Goal: Task Accomplishment & Management: Use online tool/utility

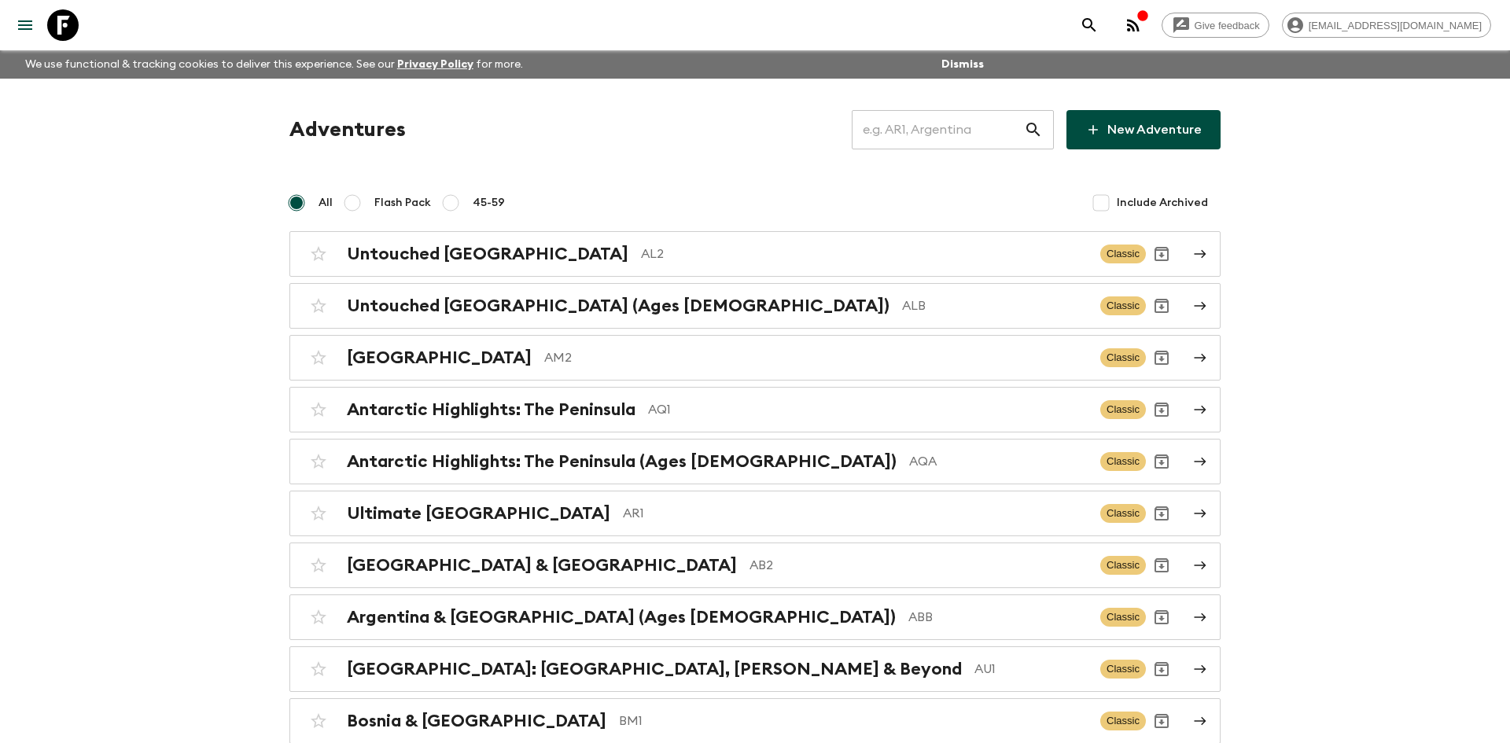
click at [865, 136] on input "text" at bounding box center [938, 130] width 172 height 44
type input "al2"
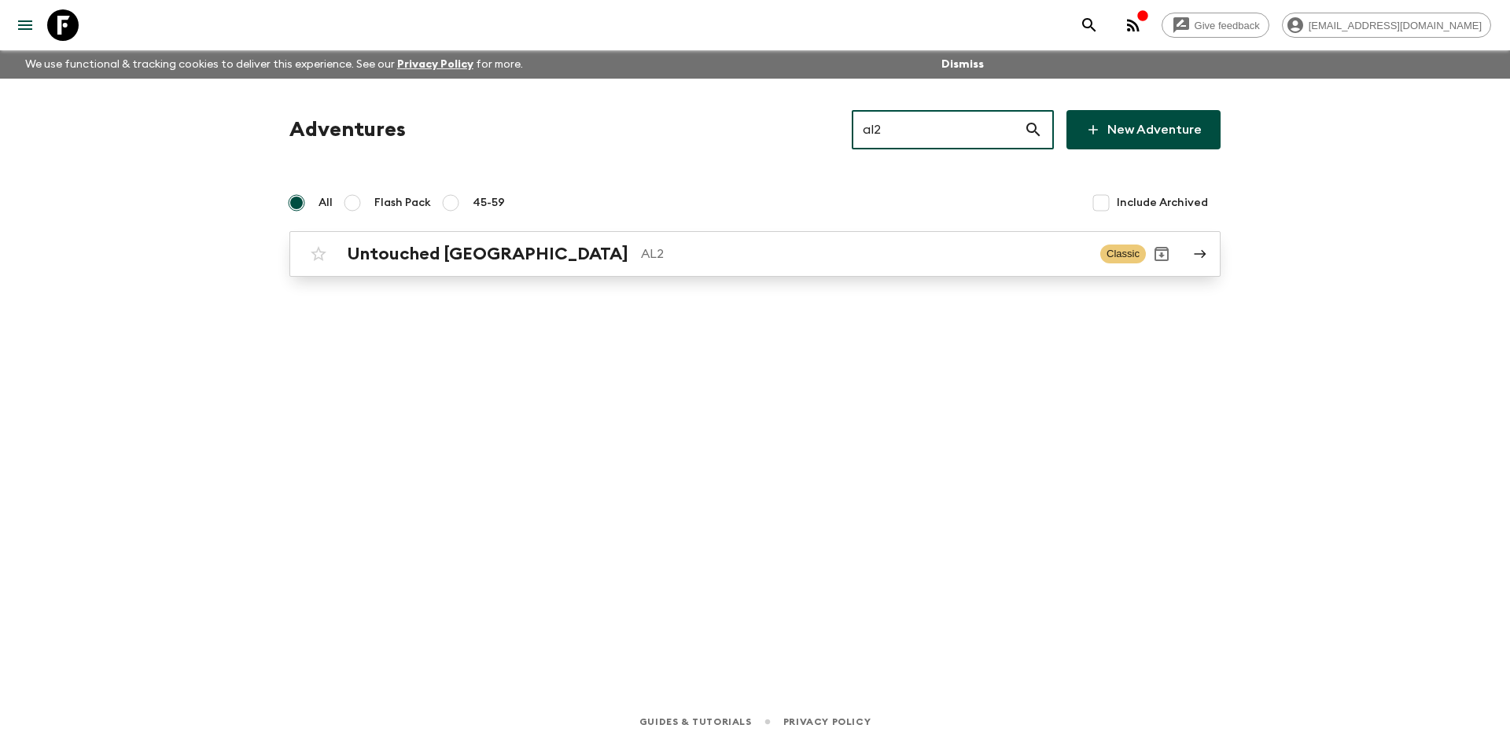
click at [454, 247] on h2 "Untouched [GEOGRAPHIC_DATA]" at bounding box center [488, 254] width 282 height 20
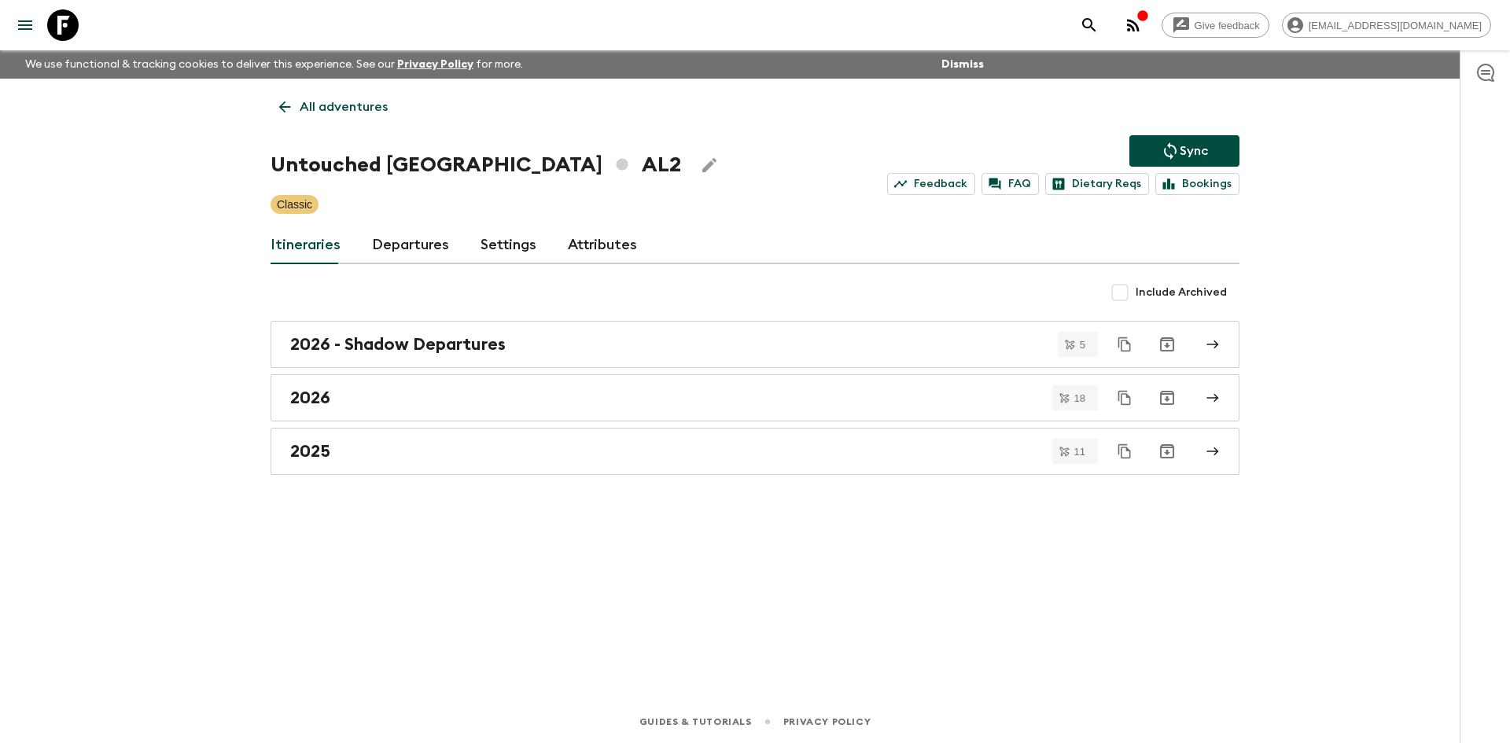
click at [1175, 140] on button "Sync" at bounding box center [1185, 150] width 110 height 31
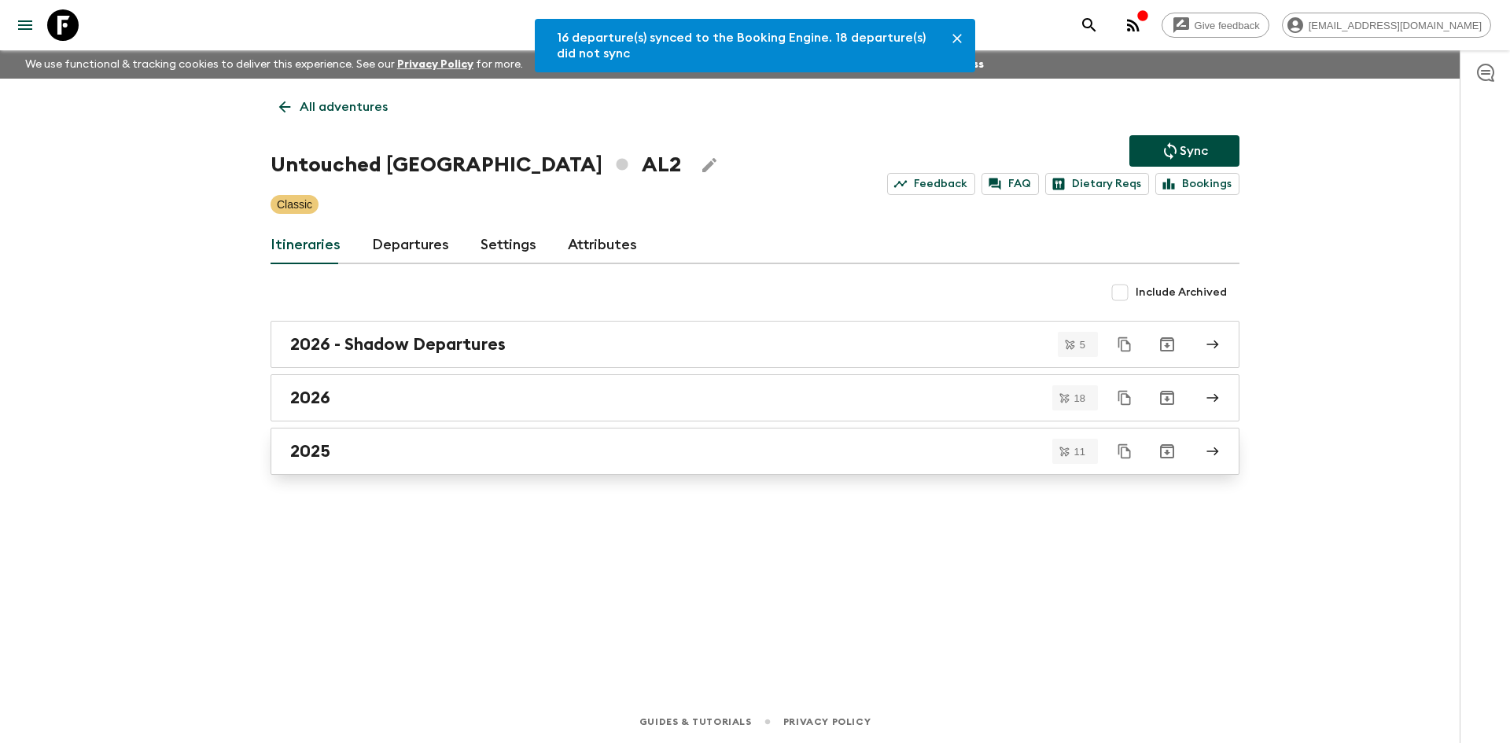
click at [366, 449] on div "2025" at bounding box center [740, 451] width 900 height 20
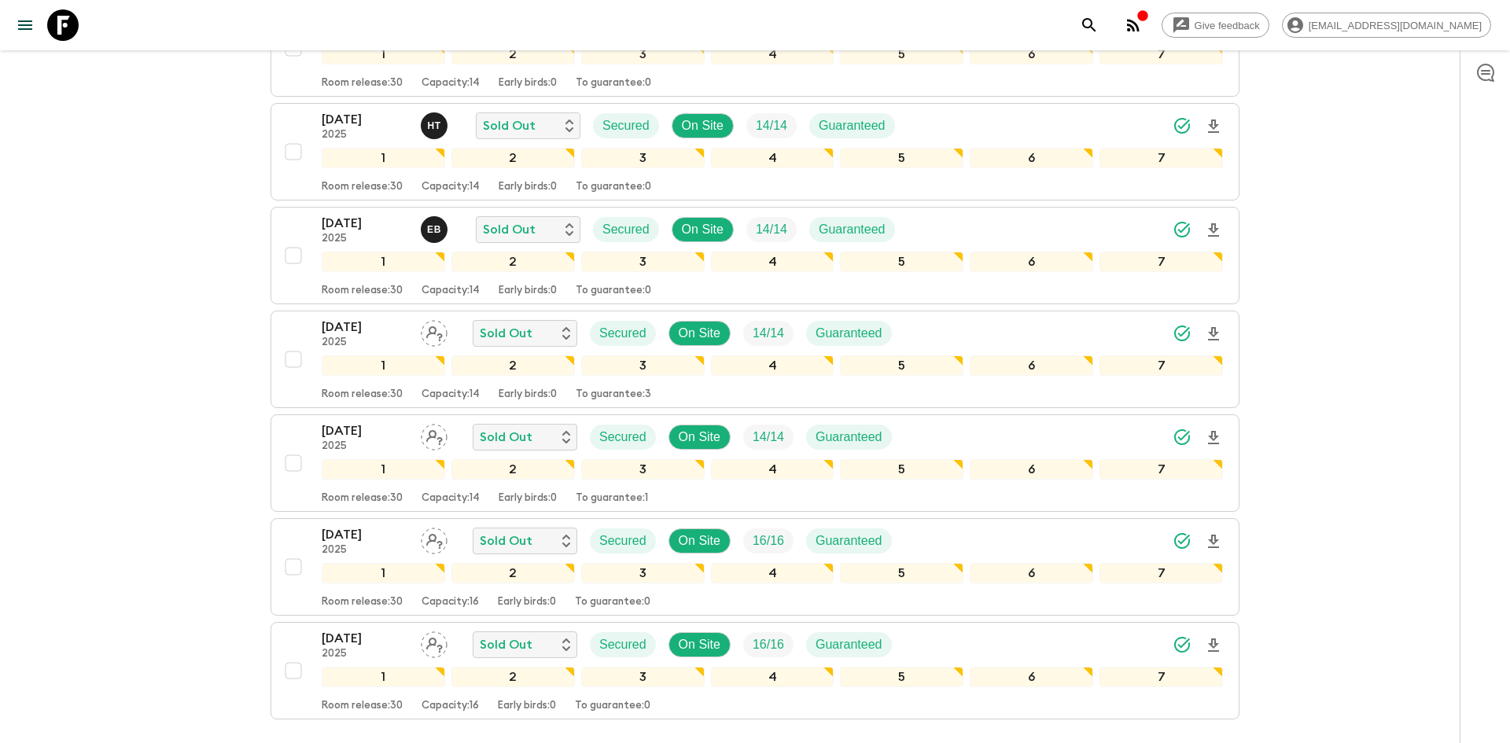
scroll to position [755, 0]
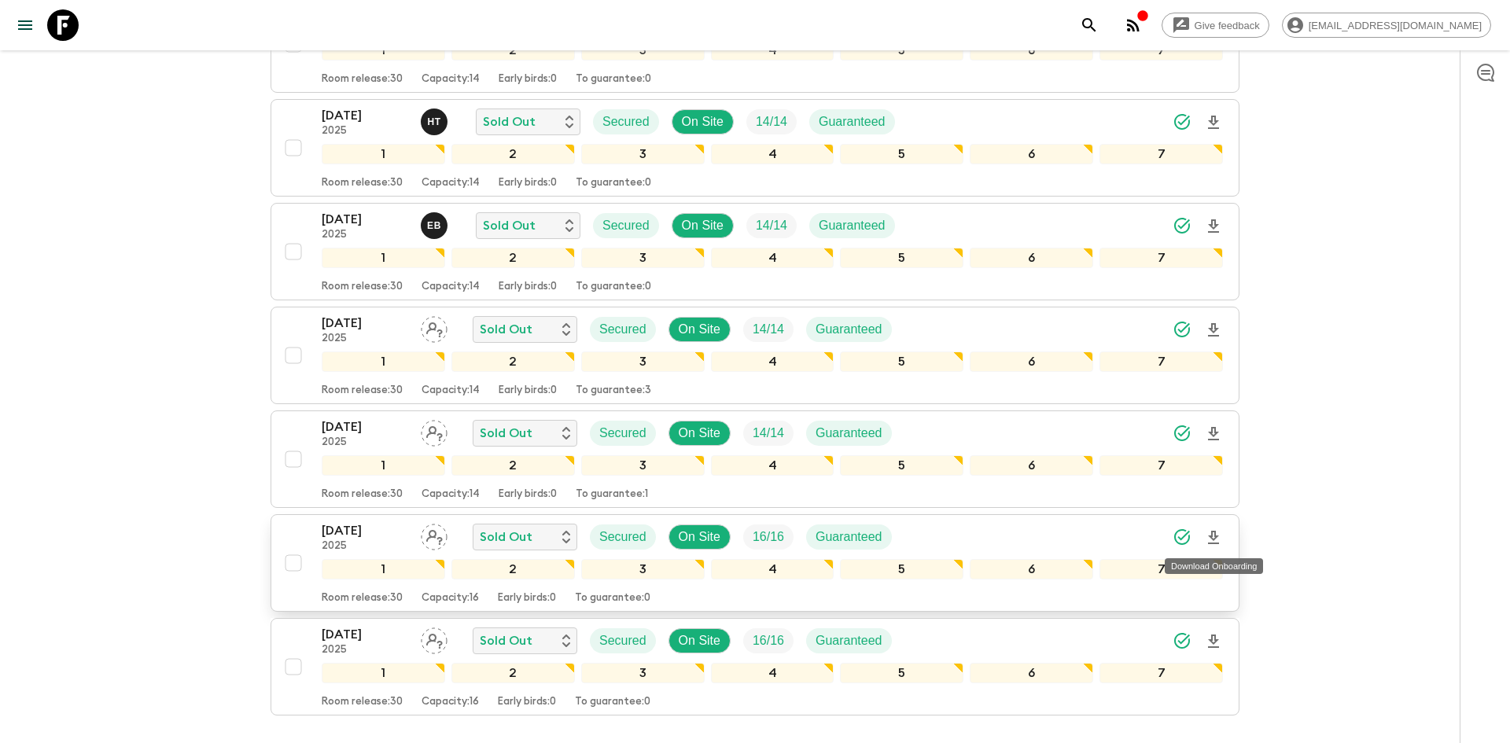
click at [1214, 540] on icon "Download Onboarding" at bounding box center [1213, 538] width 19 height 19
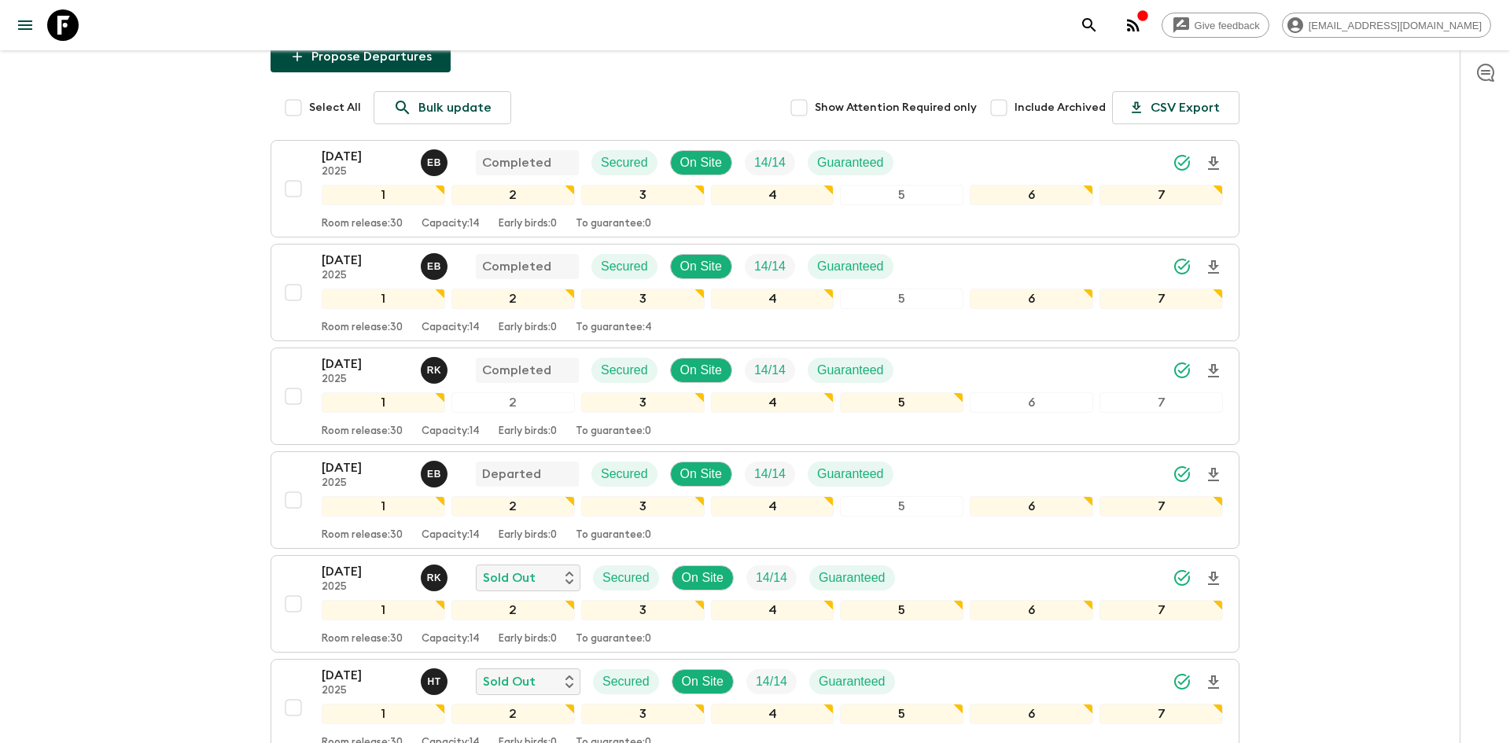
scroll to position [0, 0]
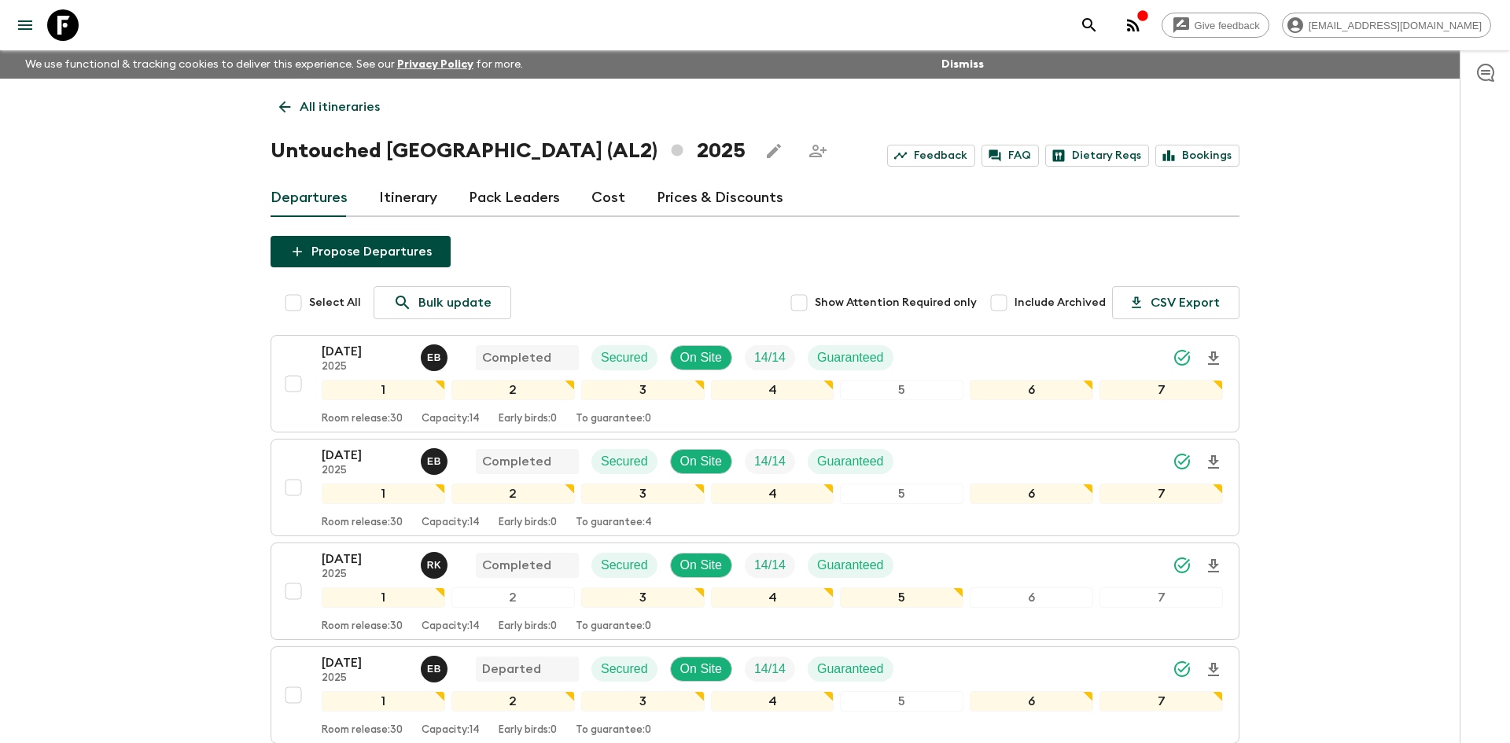
click at [346, 101] on p "All itineraries" at bounding box center [340, 107] width 80 height 19
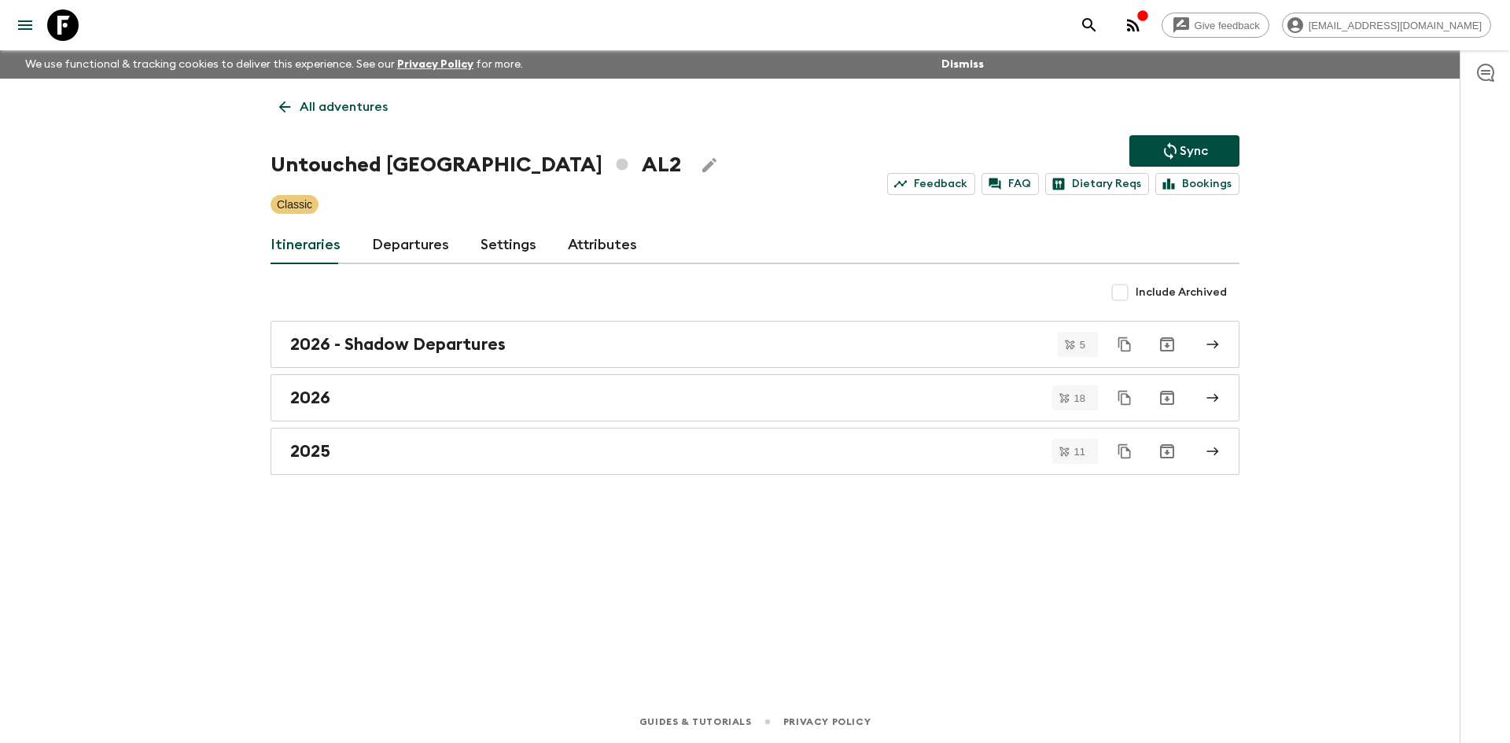
click at [346, 101] on p "All adventures" at bounding box center [344, 107] width 88 height 19
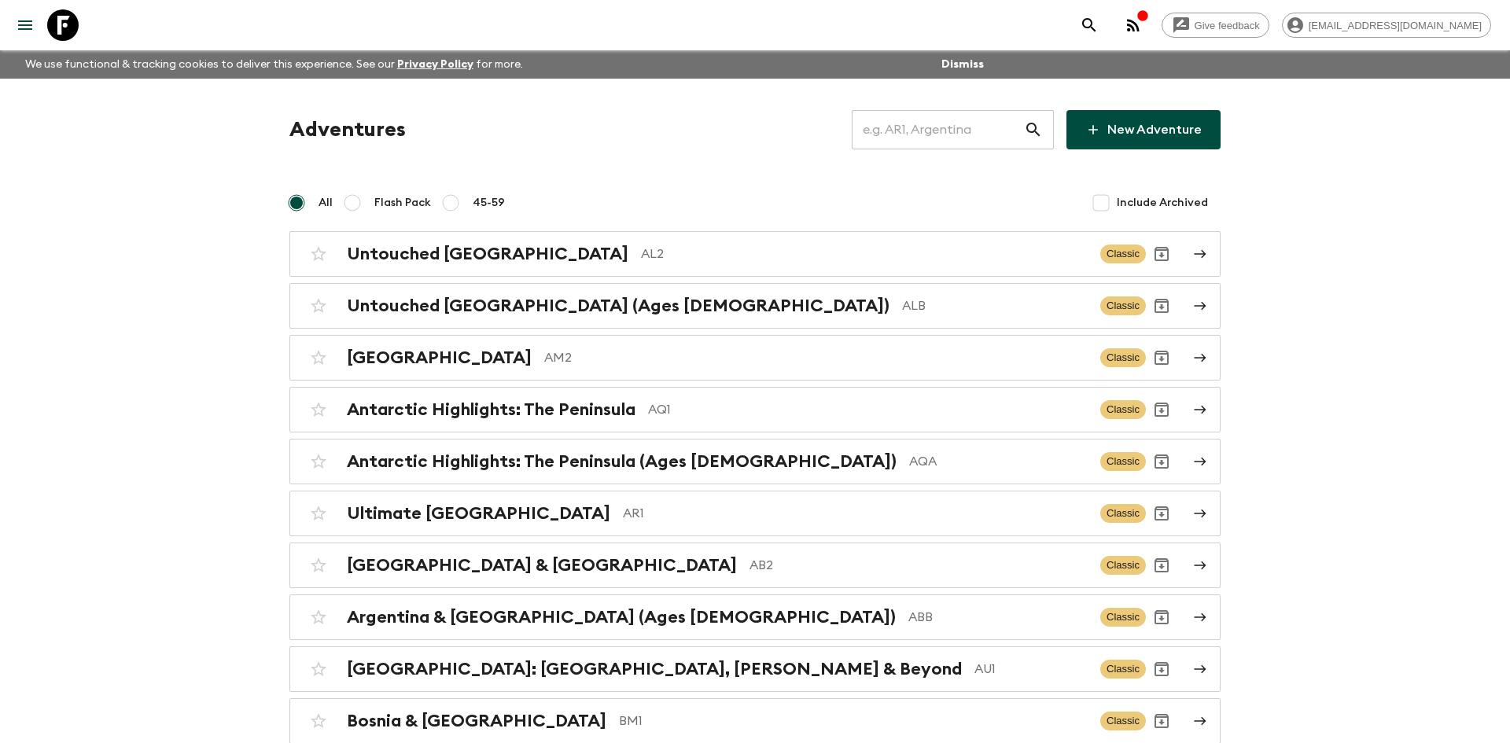
click at [883, 125] on input "text" at bounding box center [938, 130] width 172 height 44
type input "my1"
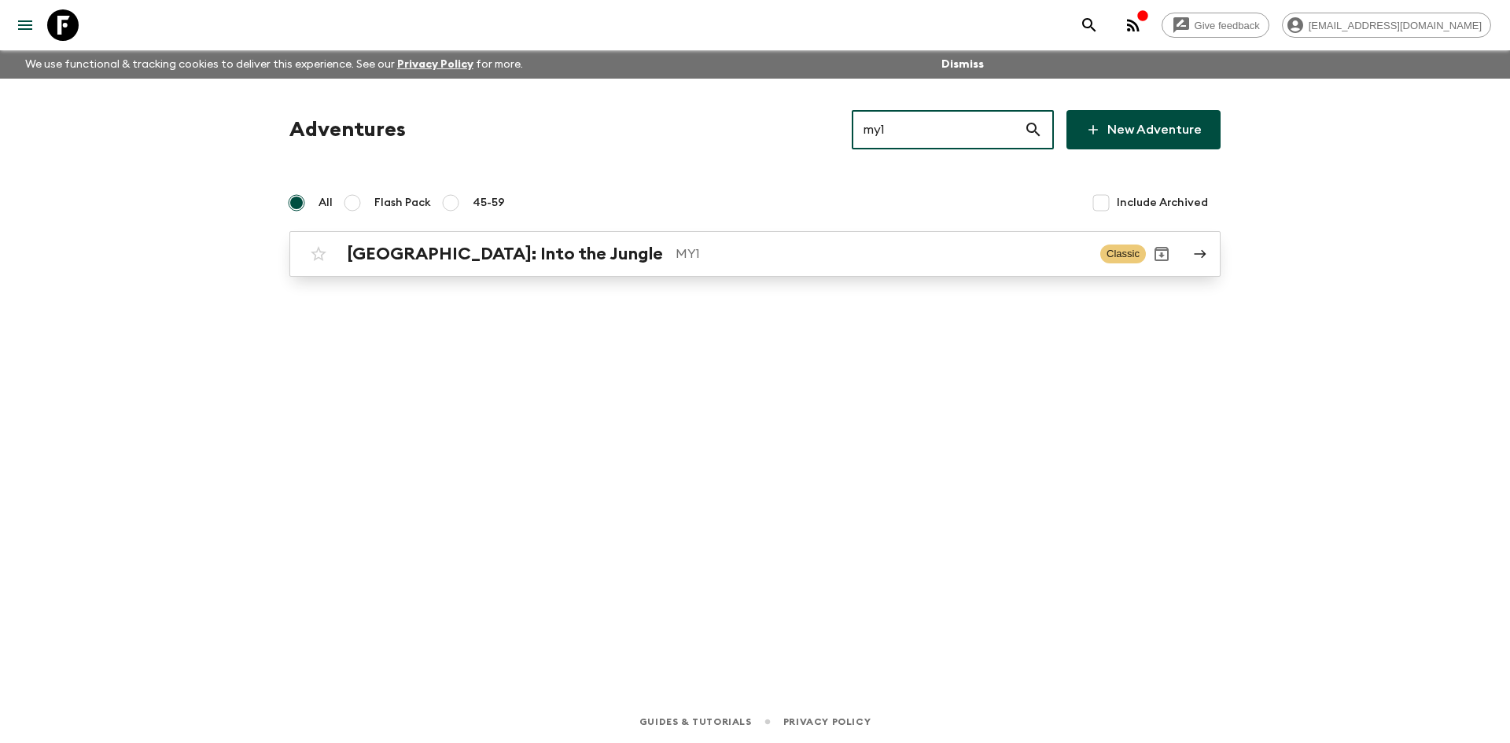
click at [460, 271] on link "[GEOGRAPHIC_DATA]: Into the Jungle MY1 Classic" at bounding box center [754, 254] width 931 height 46
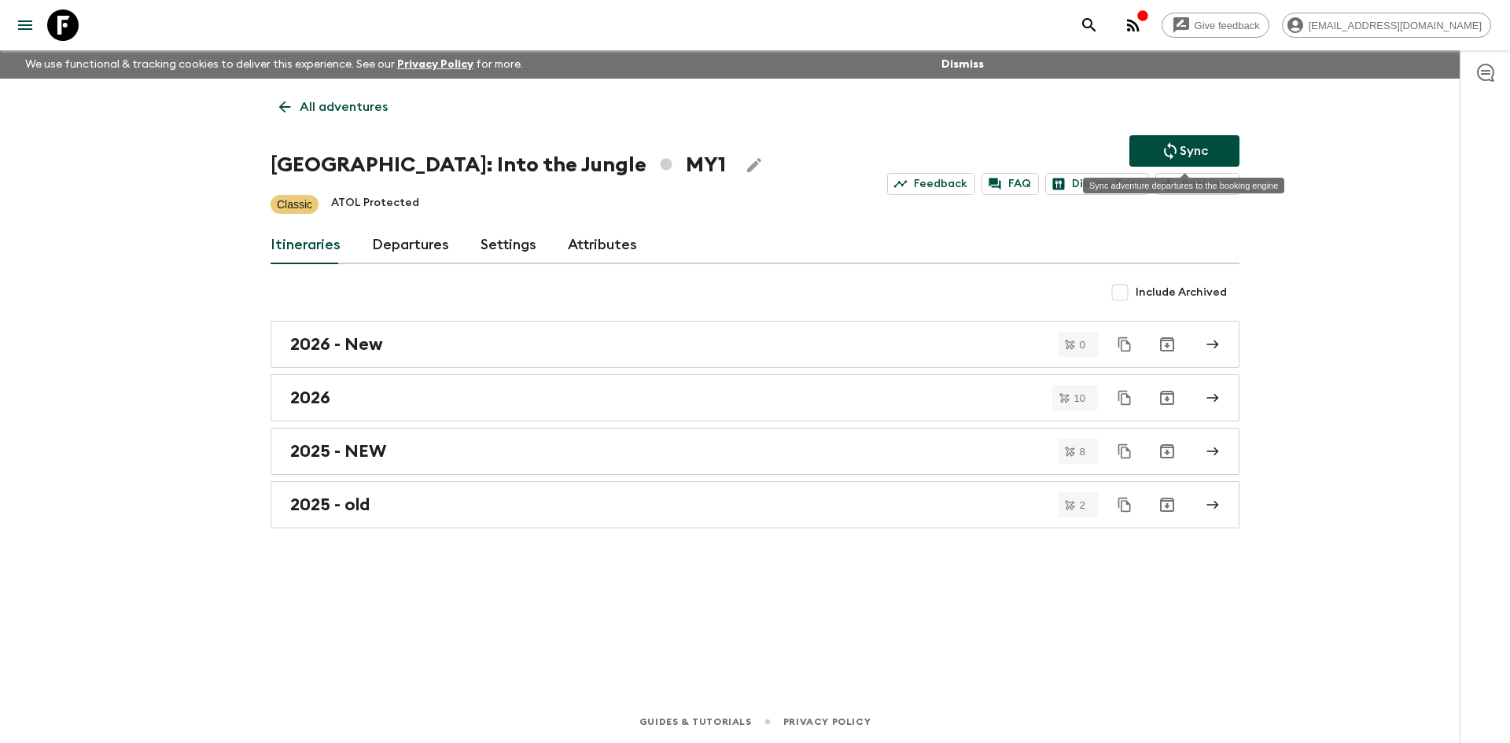
click at [1180, 150] on p "Sync" at bounding box center [1194, 151] width 28 height 19
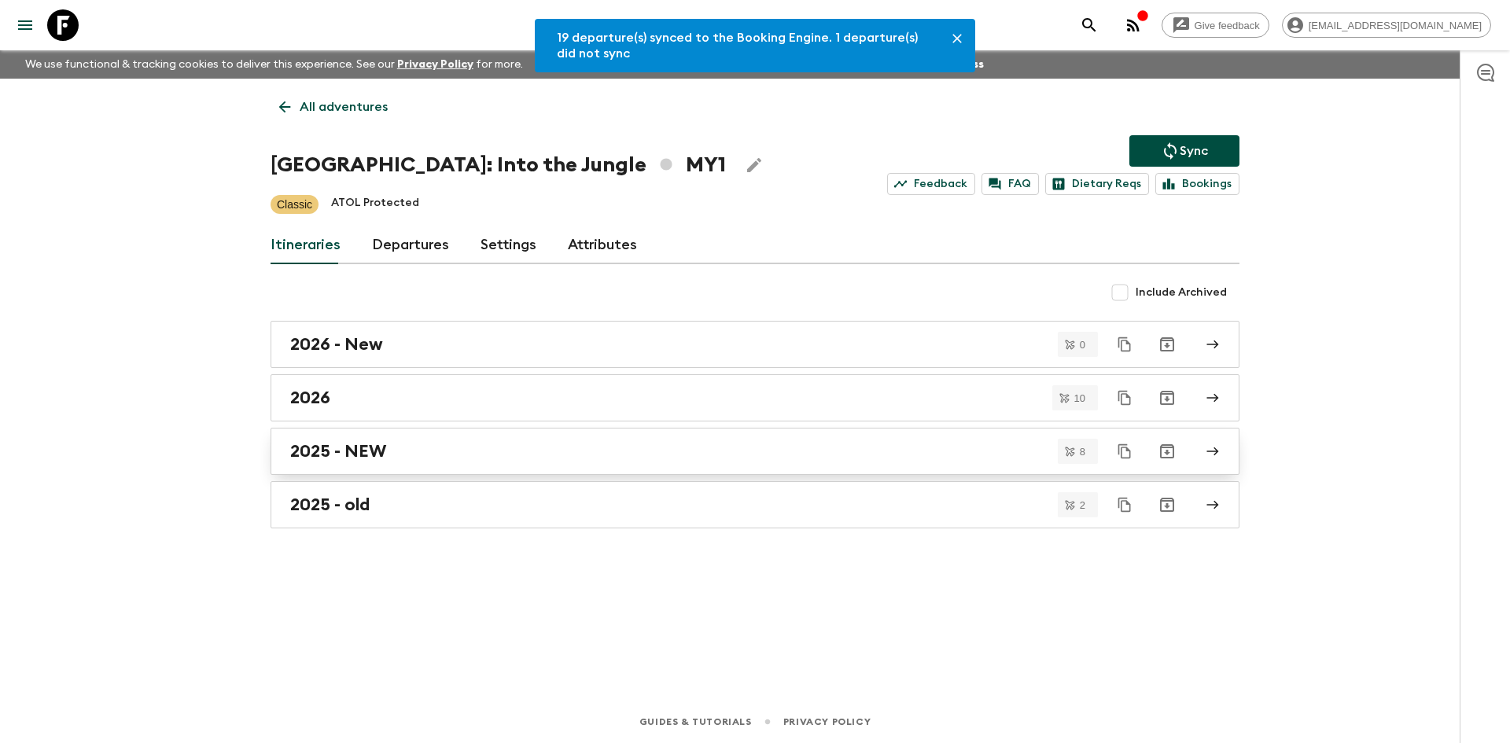
click at [368, 452] on h2 "2025 - NEW" at bounding box center [338, 451] width 96 height 20
